Goal: Use online tool/utility: Utilize a website feature to perform a specific function

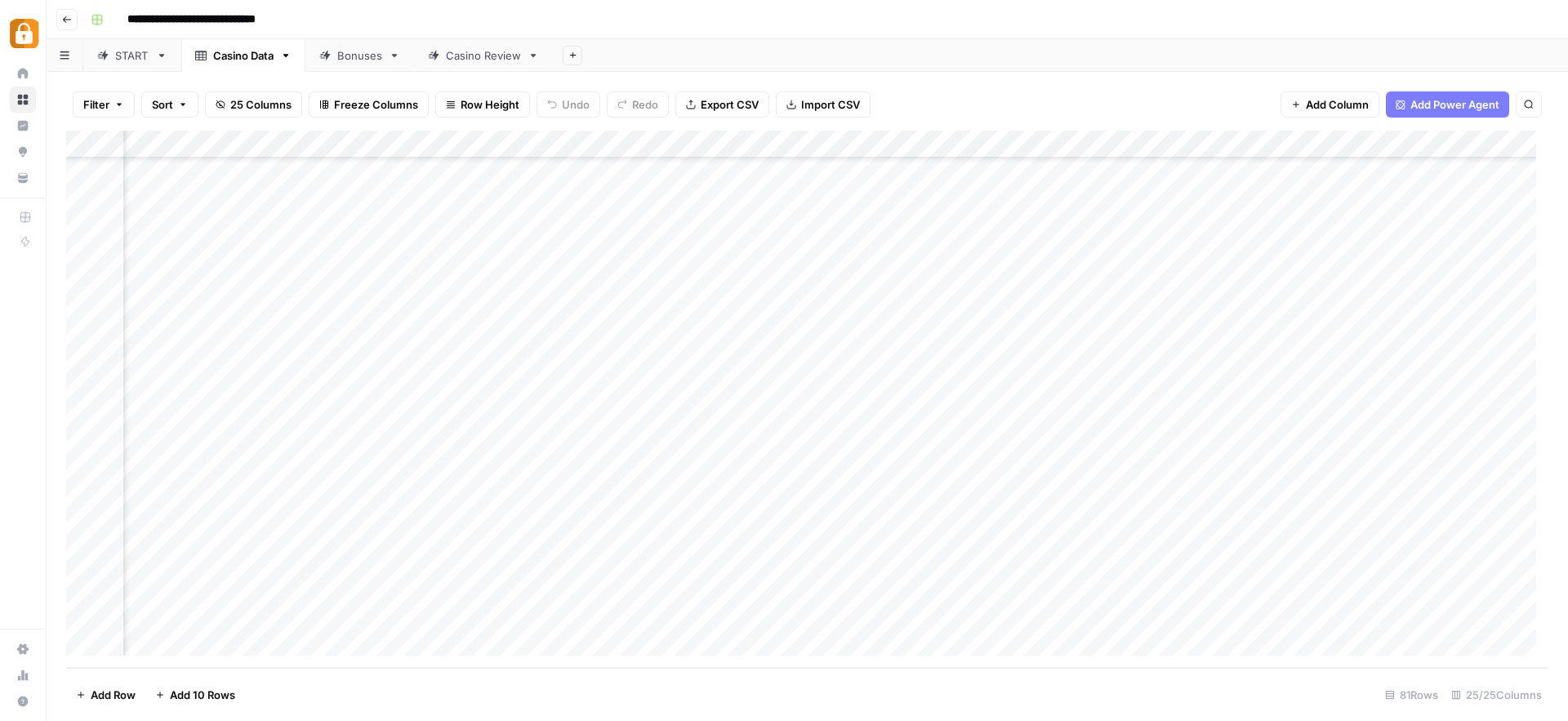
scroll to position [1779, 0]
click at [236, 528] on div "Add Column" at bounding box center [807, 399] width 1482 height 538
click at [84, 533] on div "Add Column" at bounding box center [807, 399] width 1482 height 538
click at [730, 592] on div "Add Column" at bounding box center [807, 399] width 1482 height 538
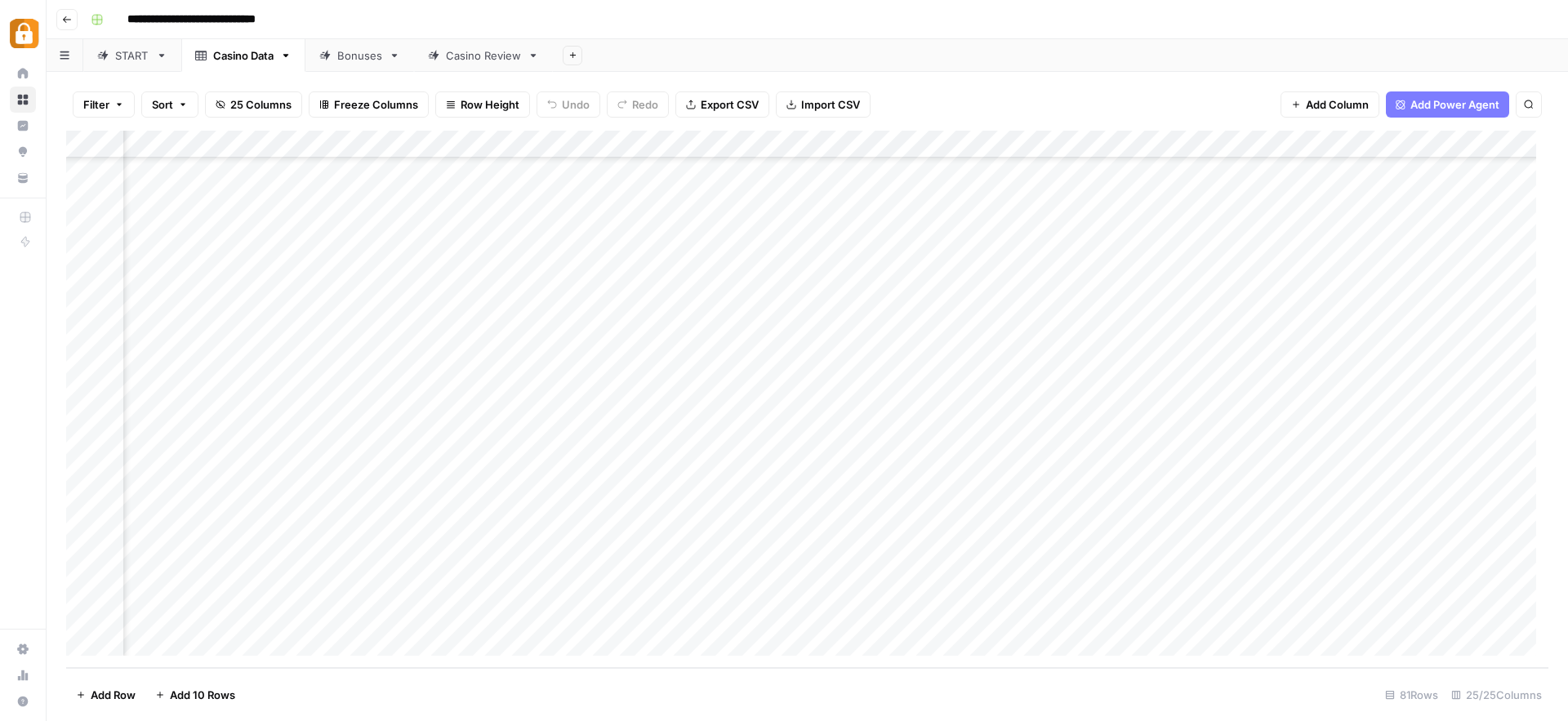
click at [730, 592] on div "Add Column" at bounding box center [807, 399] width 1482 height 538
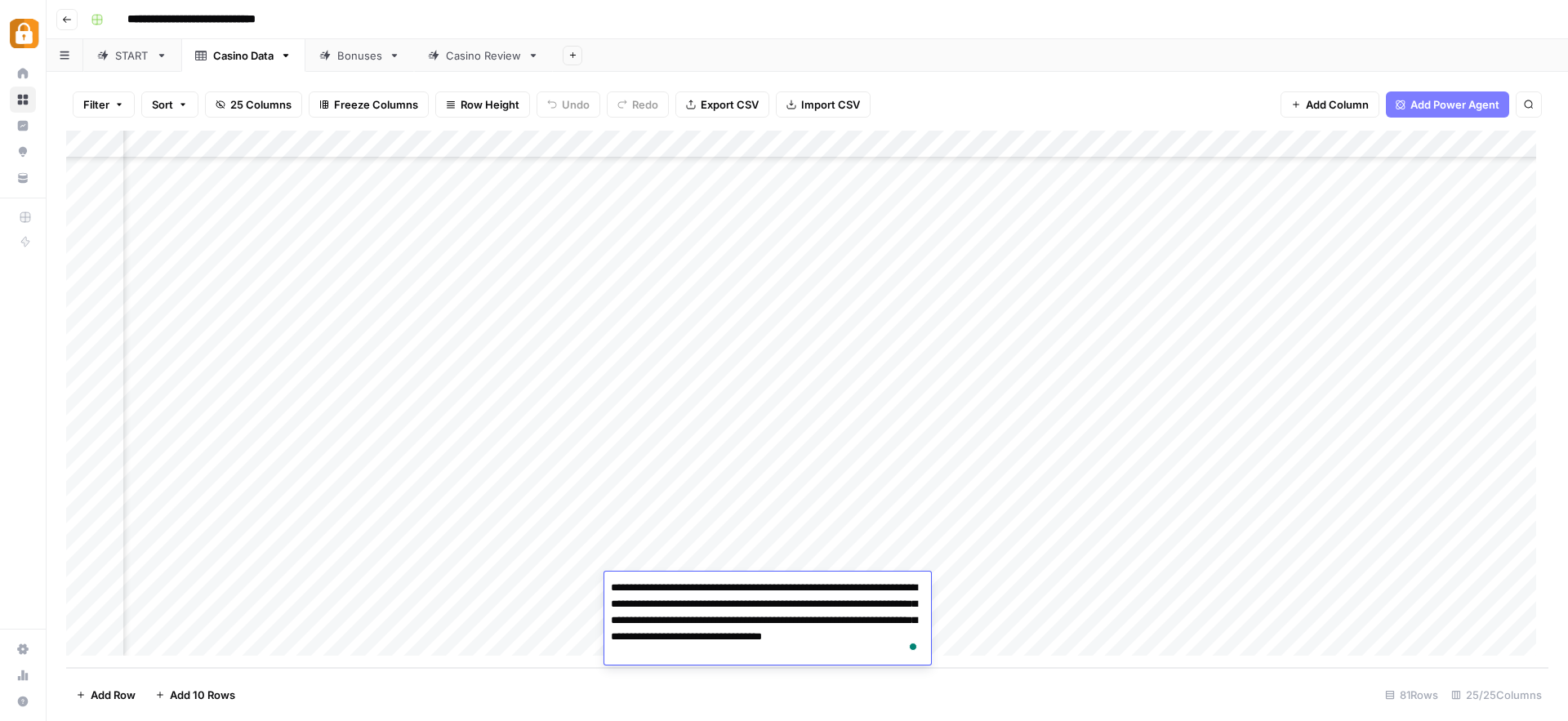
click at [532, 582] on div "Add Column" at bounding box center [807, 399] width 1482 height 538
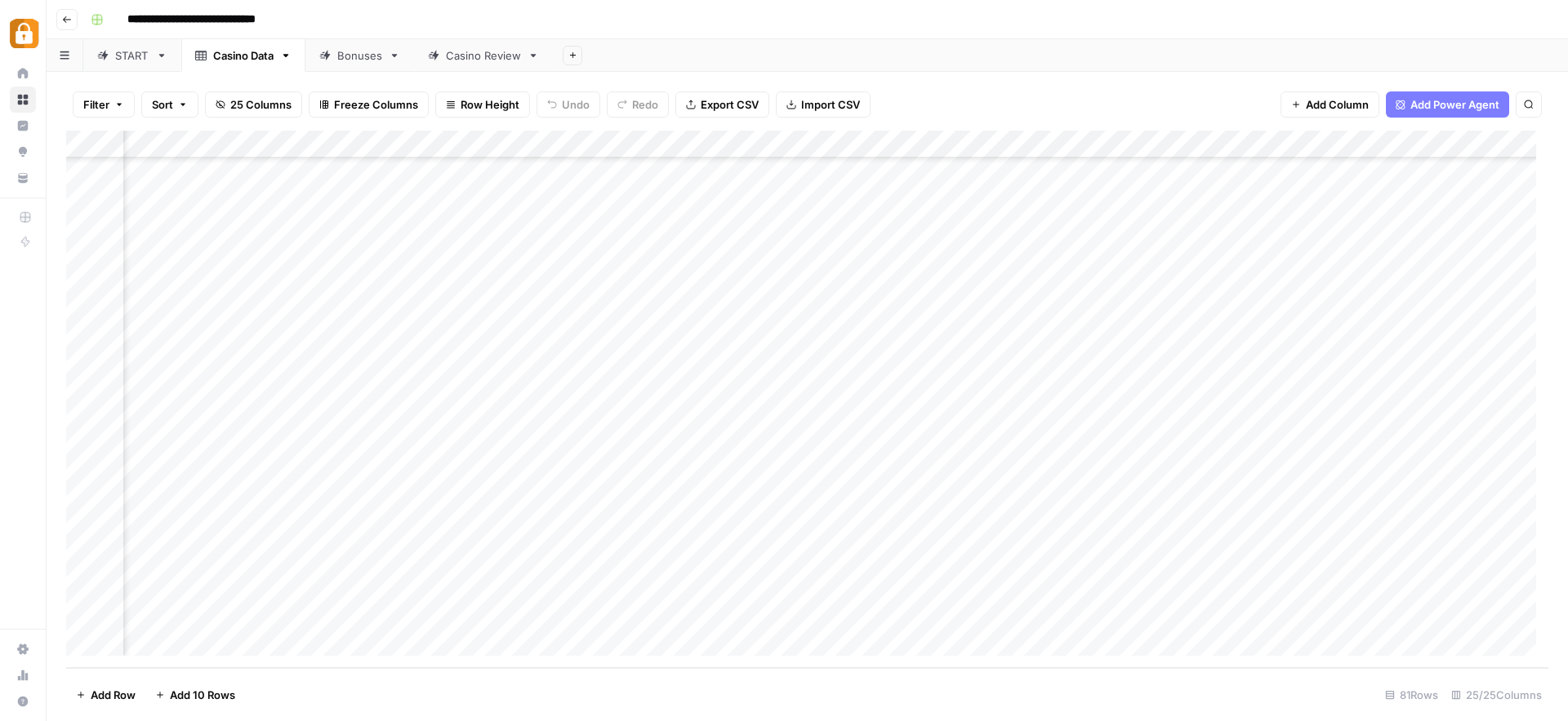
click at [532, 582] on div "Add Column" at bounding box center [807, 399] width 1482 height 538
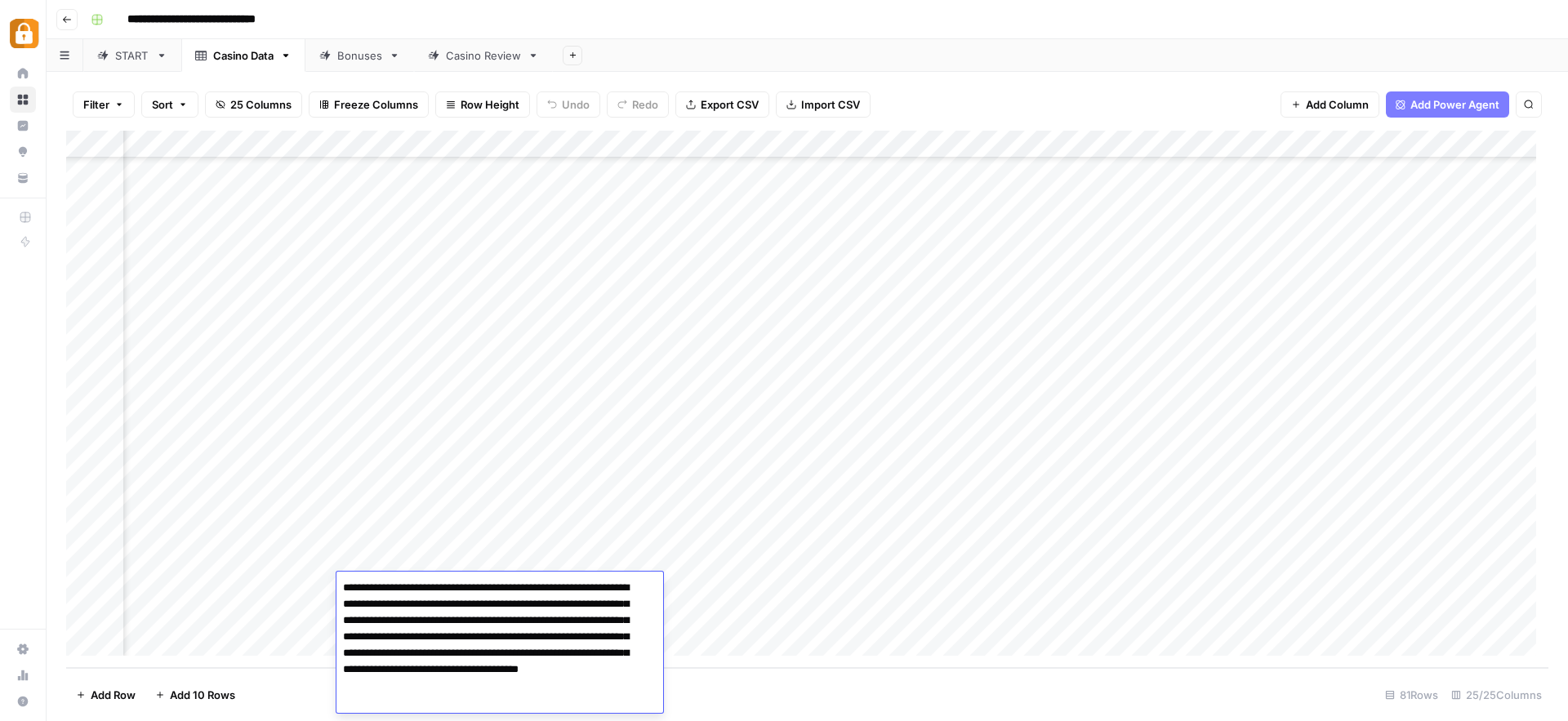
scroll to position [1, 0]
click at [1026, 538] on div "Add Column" at bounding box center [807, 399] width 1482 height 538
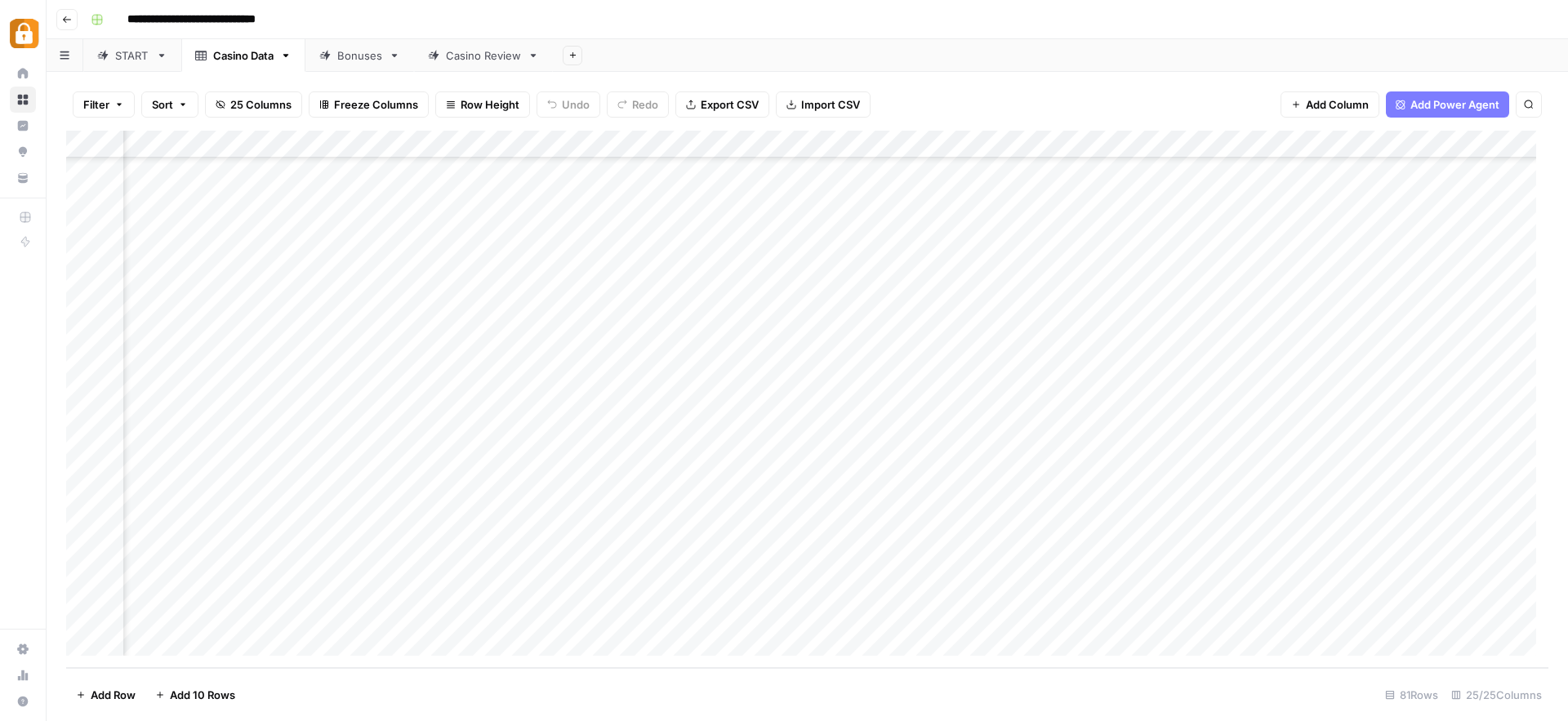
click at [1026, 538] on div "Add Column" at bounding box center [807, 399] width 1482 height 538
click at [94, 587] on div "Add Column" at bounding box center [807, 399] width 1482 height 538
click at [92, 528] on div "Add Column" at bounding box center [807, 399] width 1482 height 538
click at [91, 587] on div "Add Column" at bounding box center [807, 399] width 1482 height 538
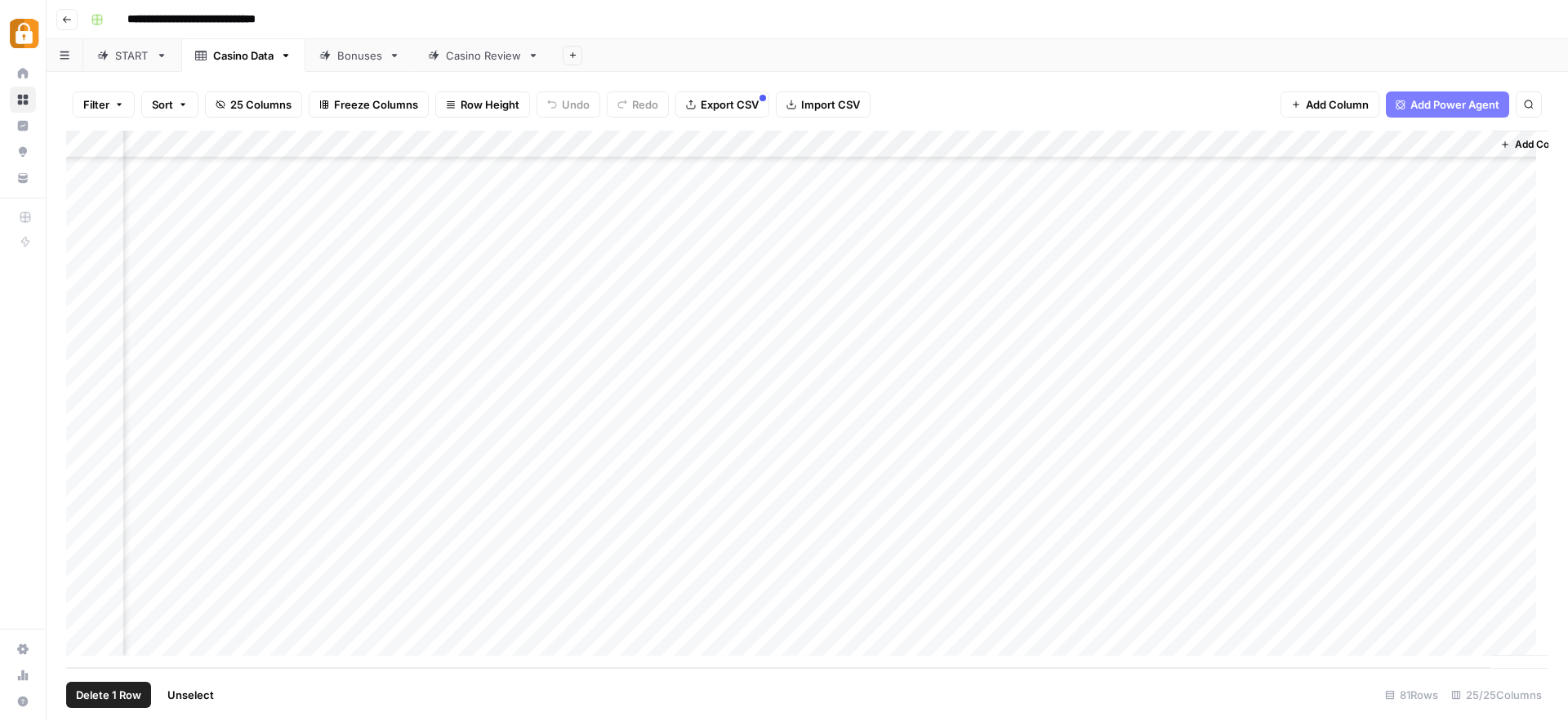
click at [697, 535] on div "Add Column" at bounding box center [807, 399] width 1482 height 538
click at [83, 527] on div "Add Column" at bounding box center [807, 399] width 1482 height 538
